Goal: Transaction & Acquisition: Book appointment/travel/reservation

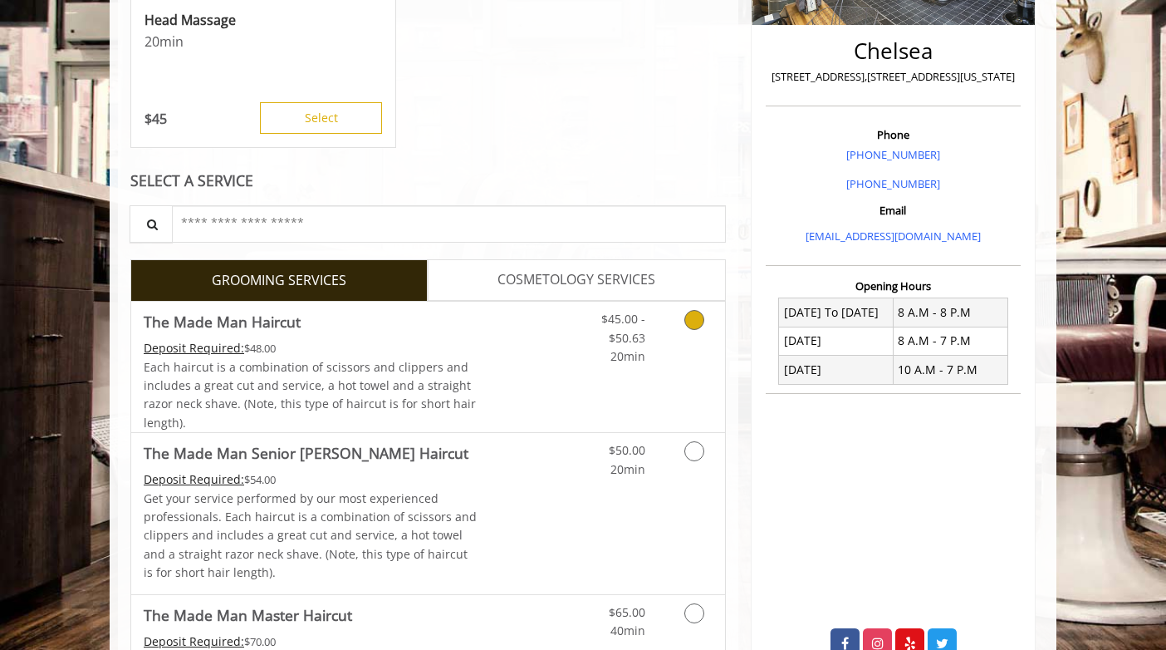
scroll to position [535, 0]
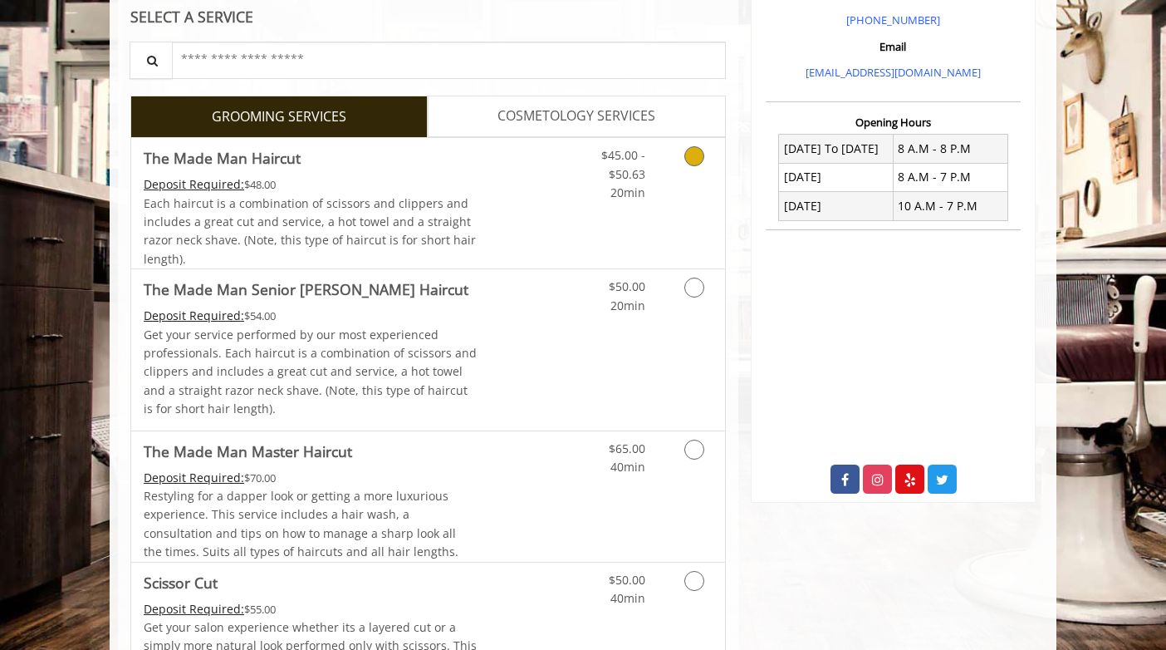
click at [695, 154] on icon "Grooming services" at bounding box center [694, 156] width 20 height 20
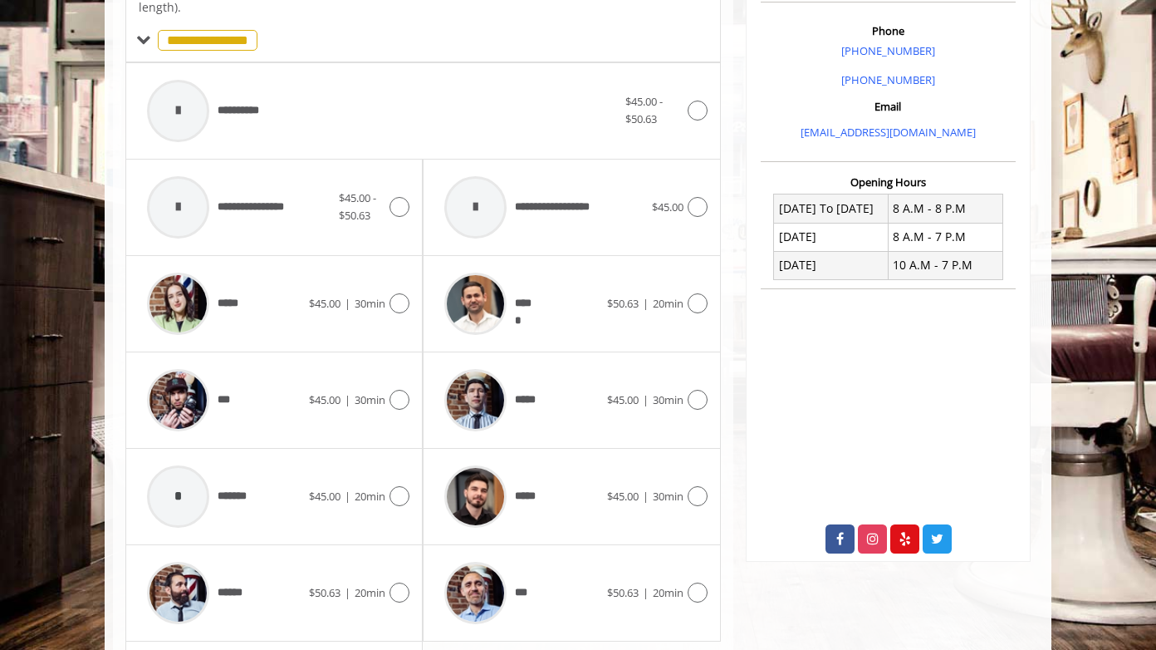
scroll to position [493, 0]
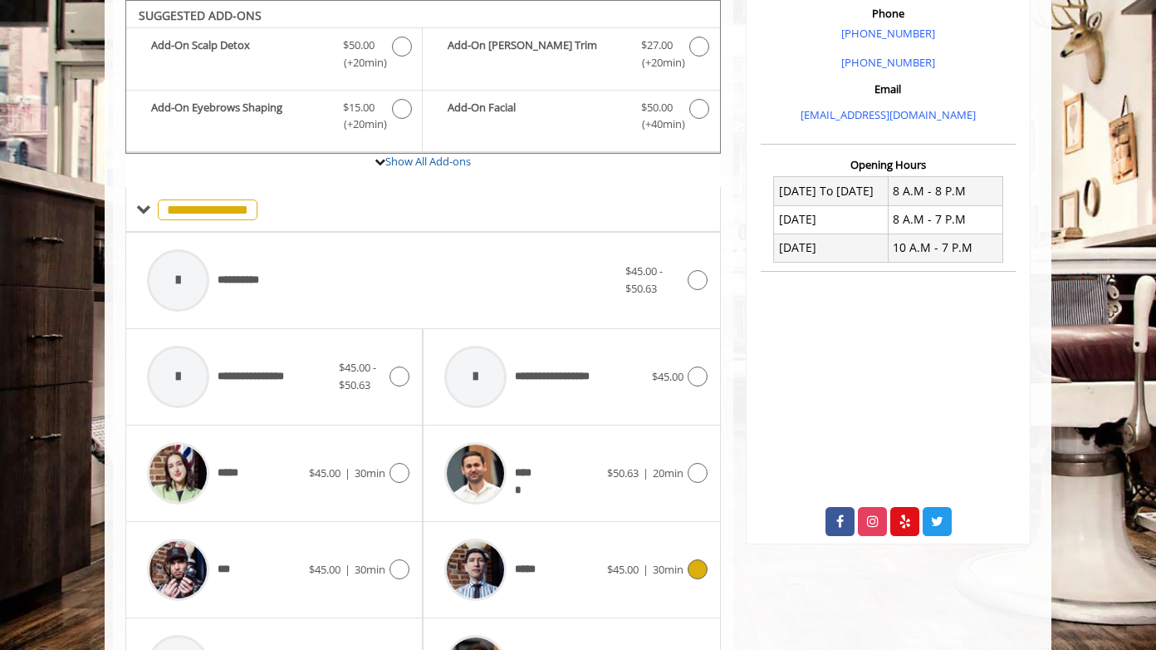
click at [698, 570] on icon at bounding box center [698, 569] width 20 height 20
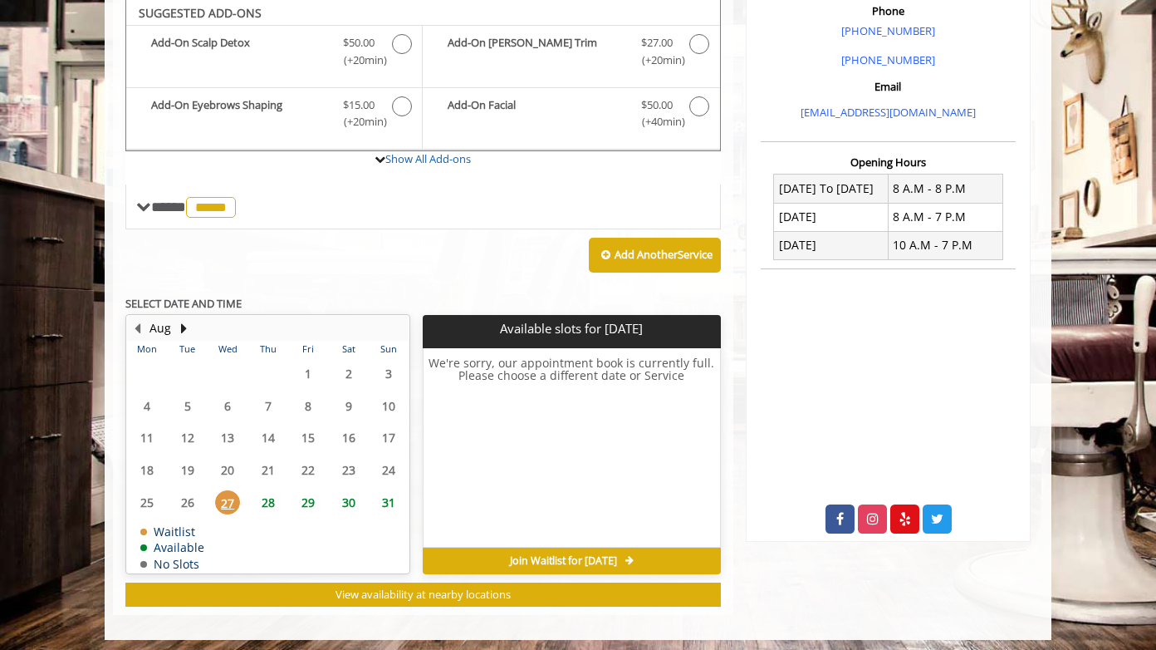
scroll to position [493, 0]
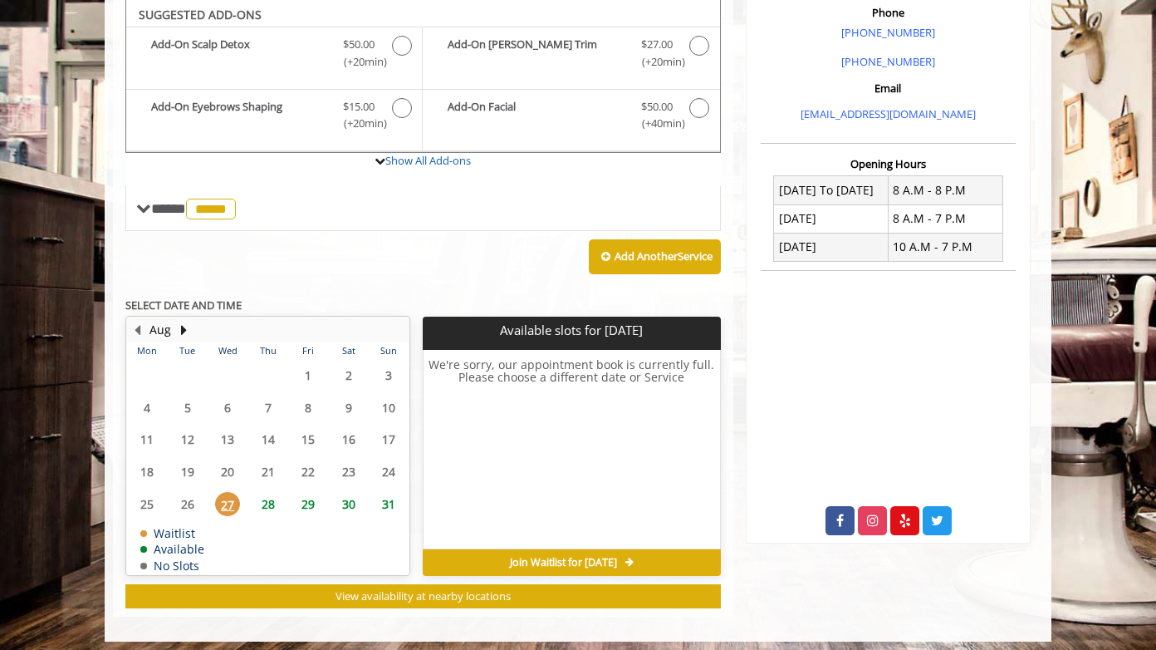
click at [277, 503] on span "28" at bounding box center [268, 504] width 25 height 24
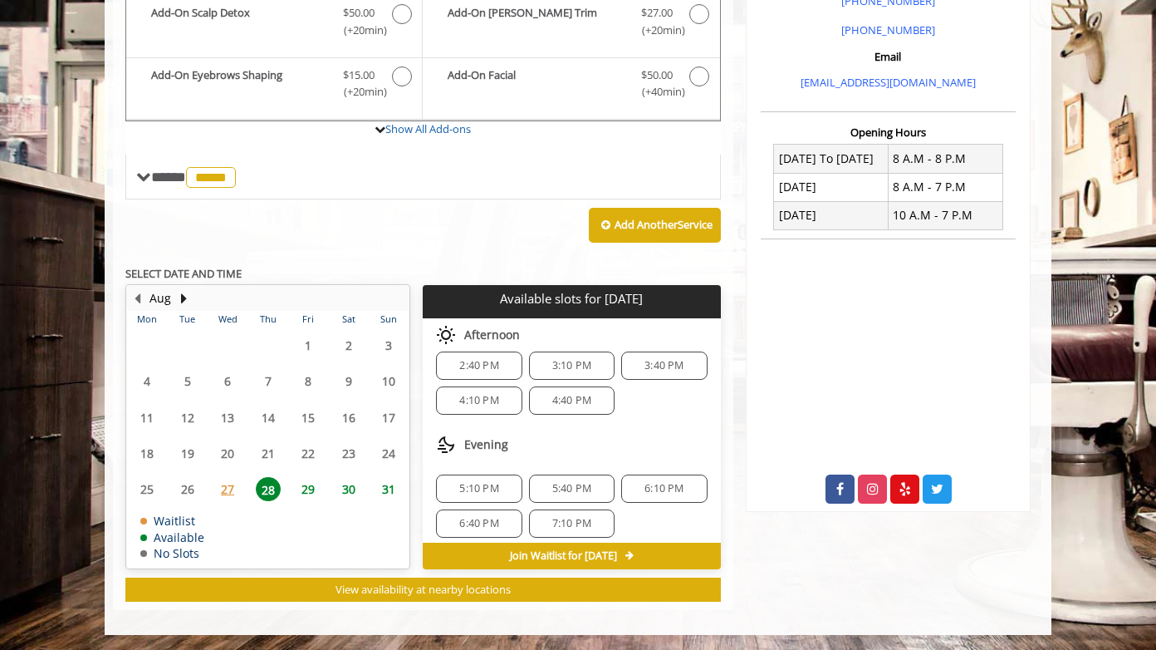
scroll to position [145, 0]
click at [482, 395] on span "4:10 PM" at bounding box center [478, 391] width 39 height 13
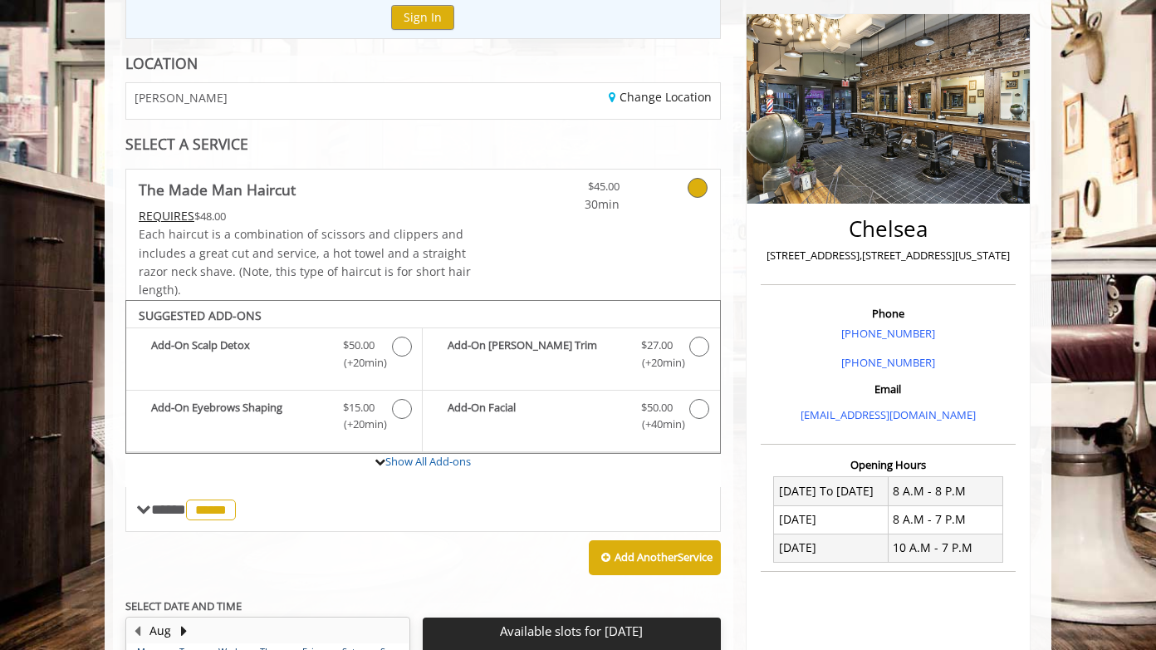
scroll to position [191, 0]
